Goal: Task Accomplishment & Management: Manage account settings

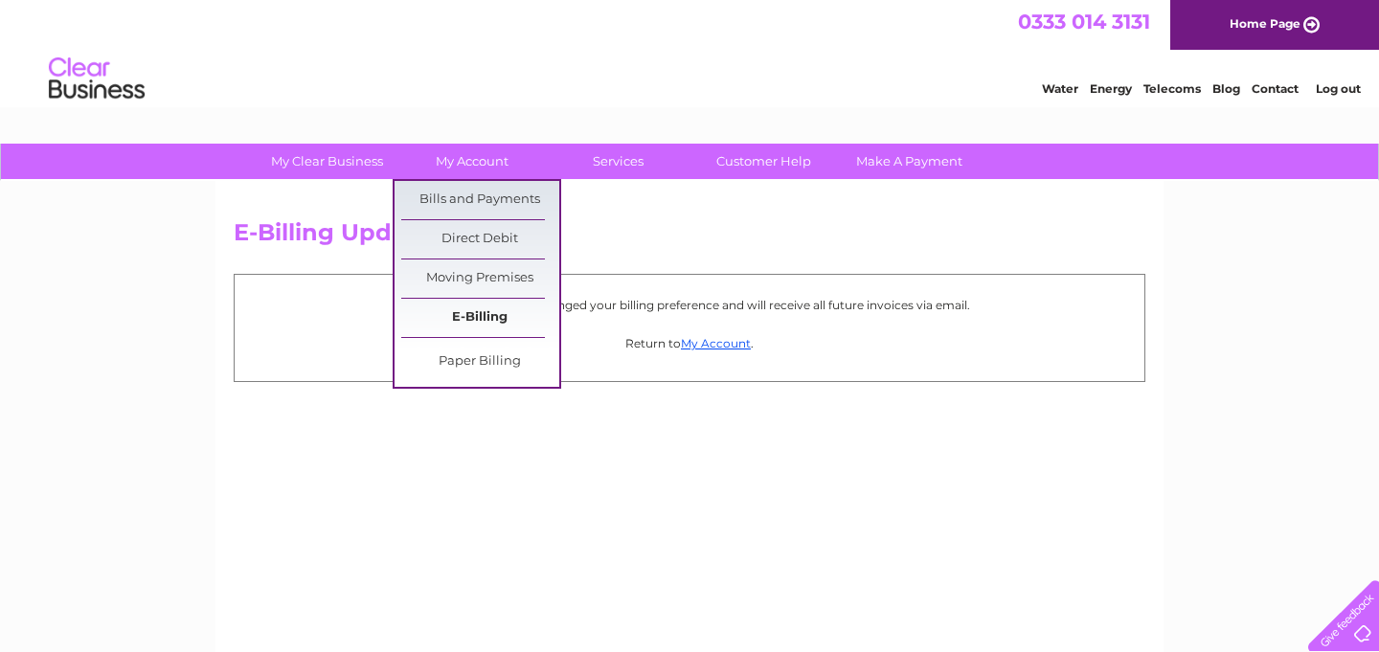
click at [486, 317] on link "E-Billing" at bounding box center [480, 318] width 158 height 38
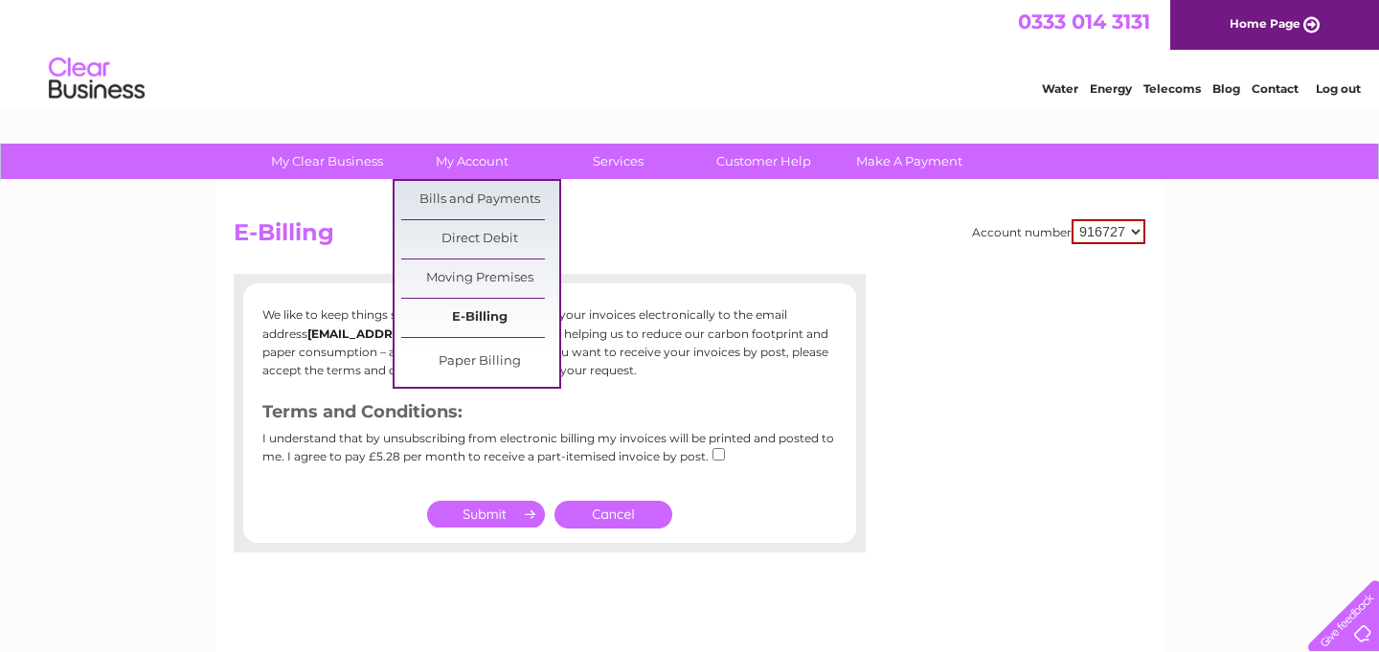
click at [474, 315] on link "E-Billing" at bounding box center [480, 318] width 158 height 38
